Goal: Browse casually

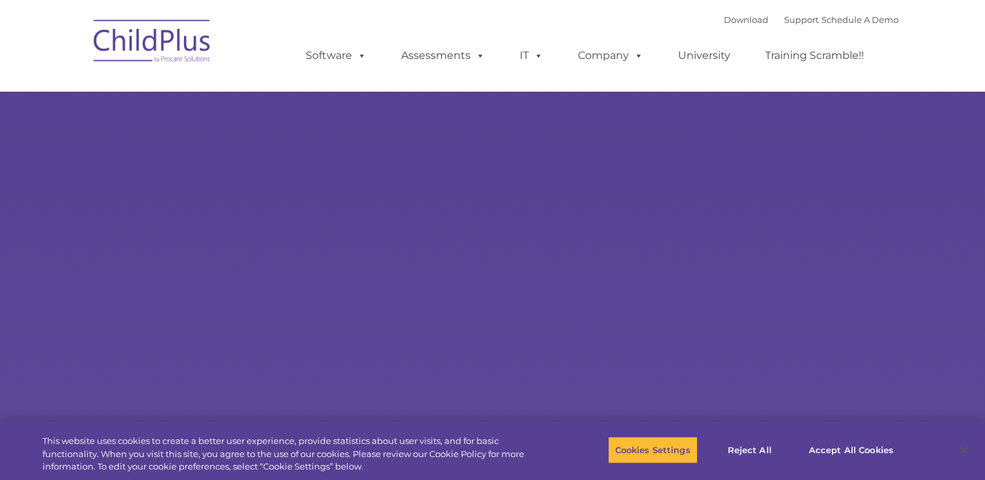
type input ""
select select "MEDIUM"
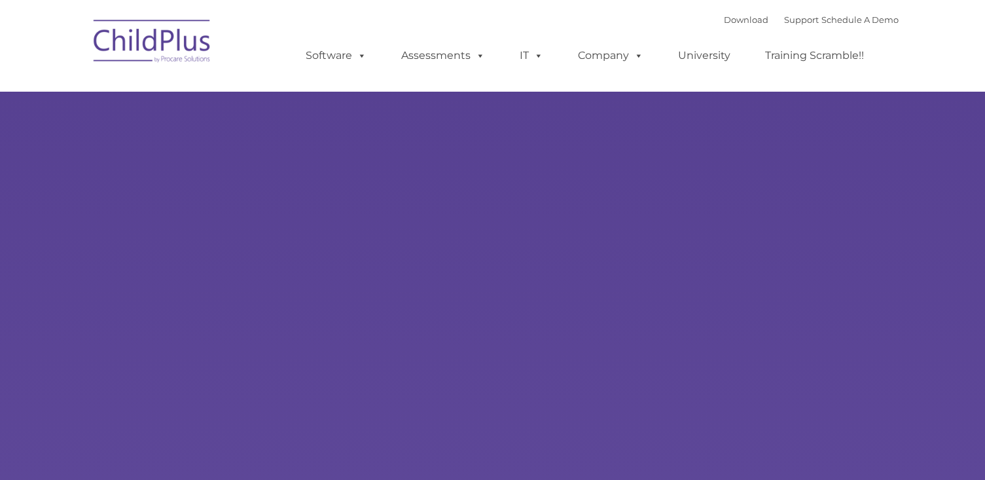
type input ""
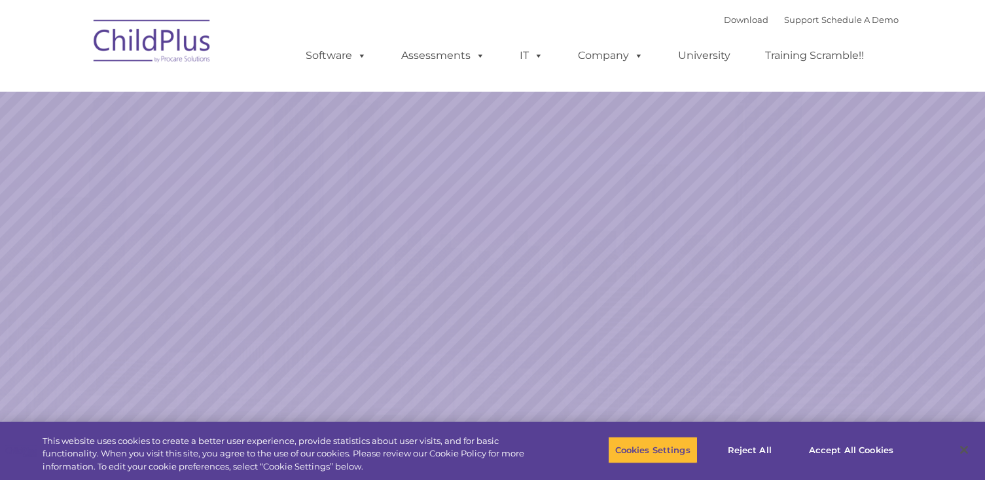
select select "MEDIUM"
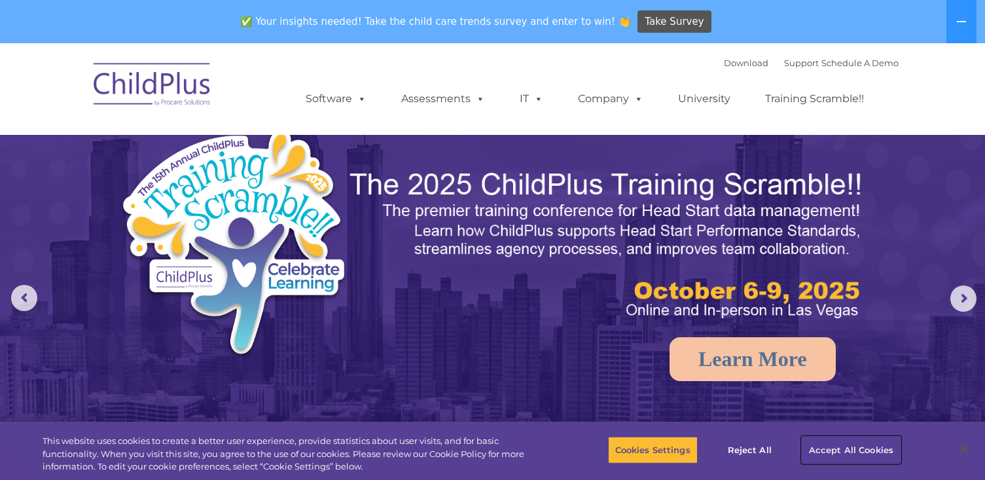
click at [811, 444] on button "Accept All Cookies" at bounding box center [851, 449] width 99 height 27
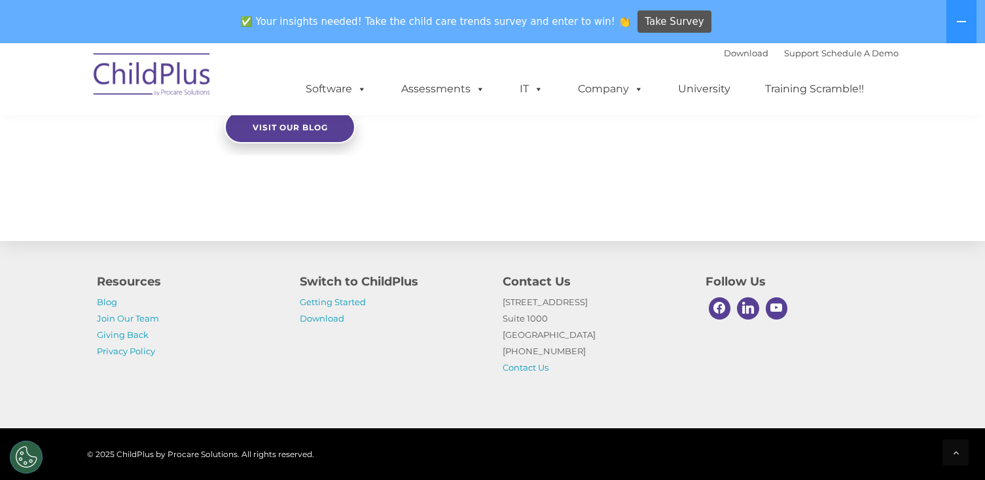
scroll to position [1505, 0]
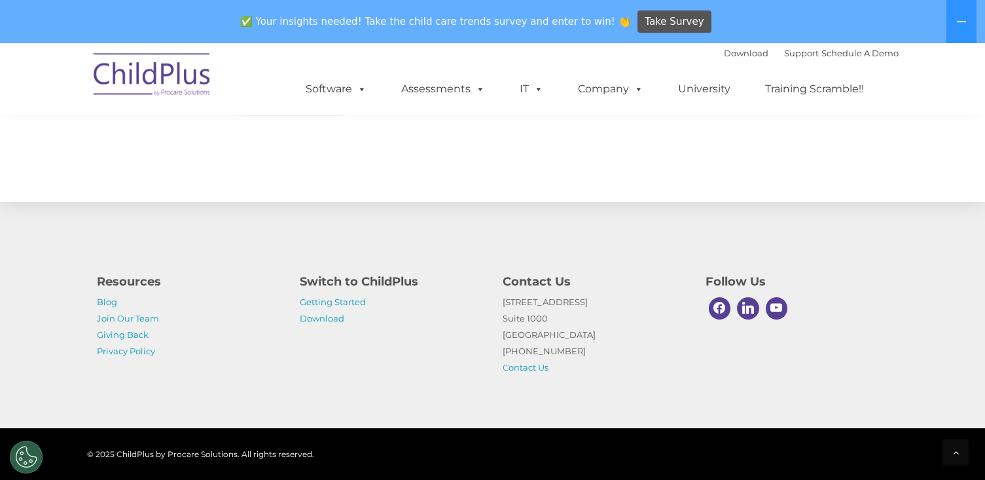
click at [188, 77] on img at bounding box center [152, 76] width 131 height 65
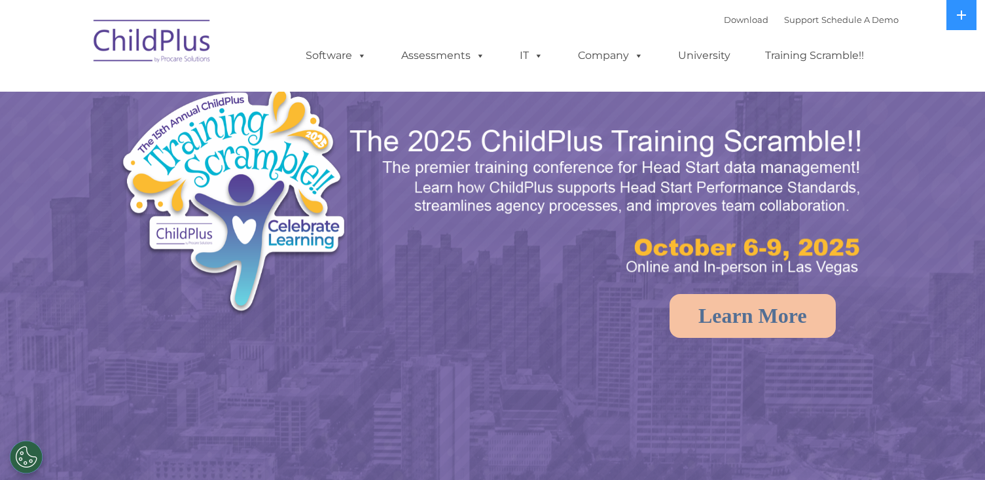
select select "MEDIUM"
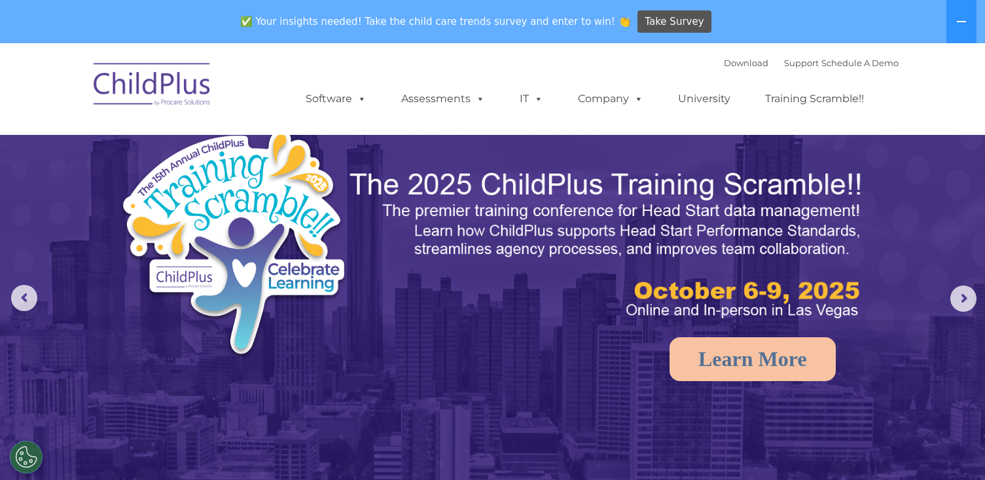
click at [135, 88] on img at bounding box center [152, 86] width 131 height 65
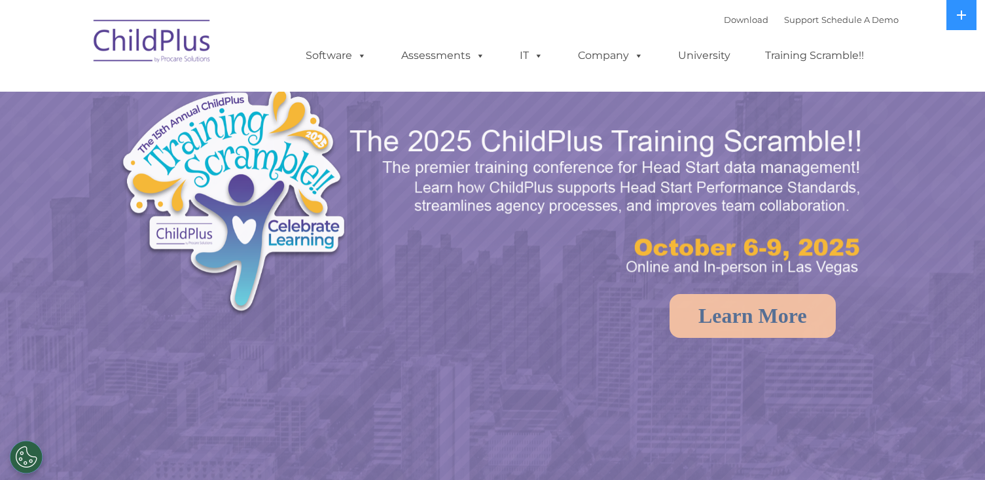
select select "MEDIUM"
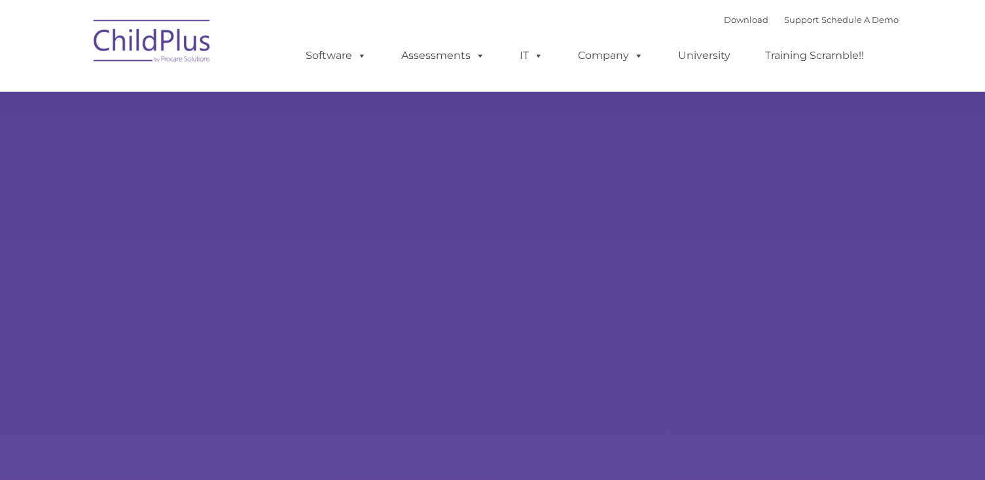
type input ""
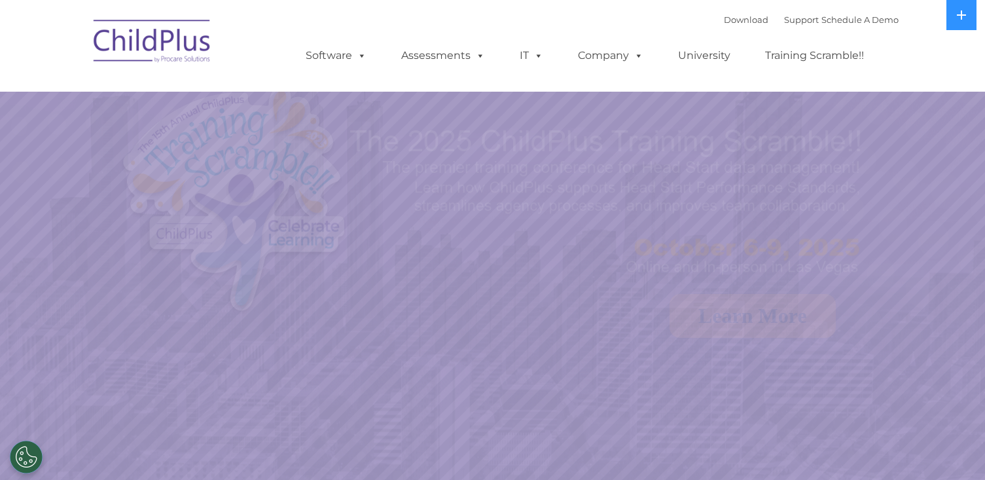
select select "MEDIUM"
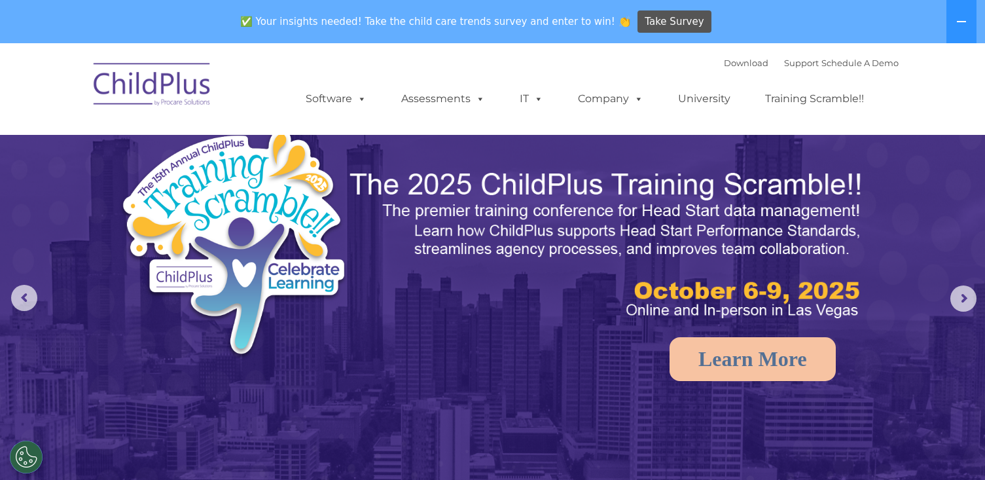
click at [164, 101] on img at bounding box center [152, 86] width 131 height 65
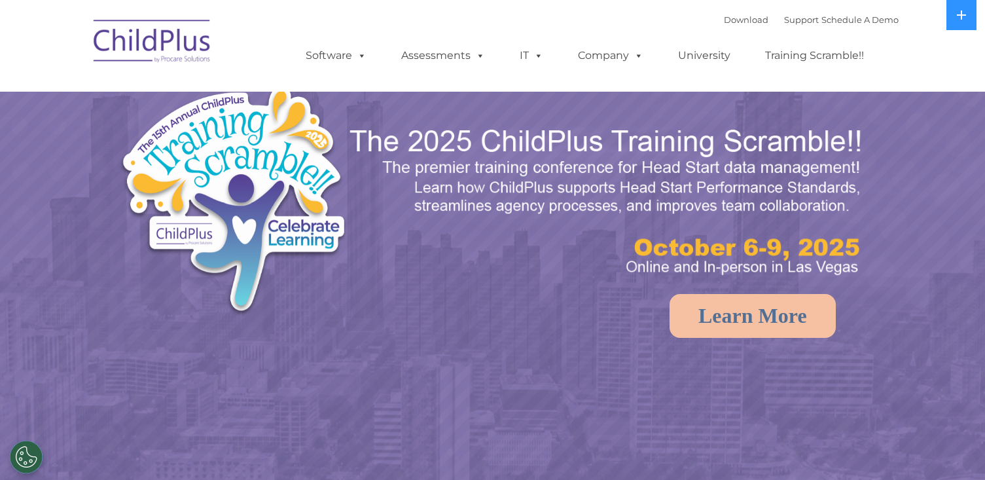
select select "MEDIUM"
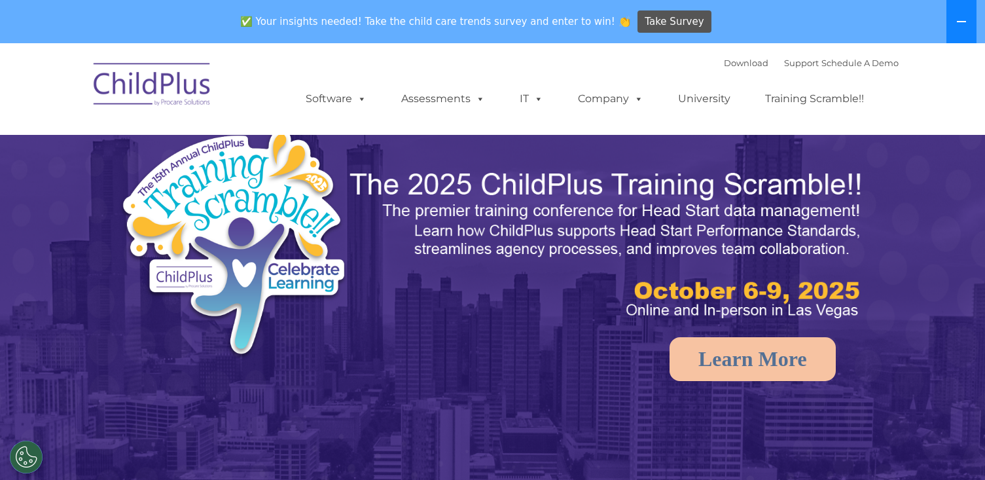
click at [962, 20] on icon at bounding box center [961, 21] width 10 height 10
